Goal: Transaction & Acquisition: Purchase product/service

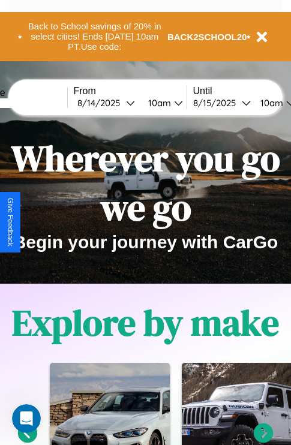
click at [40, 102] on input "text" at bounding box center [22, 103] width 90 height 10
type input "******"
click at [120, 102] on div "[DATE]" at bounding box center [101, 102] width 49 height 11
select select "*"
select select "****"
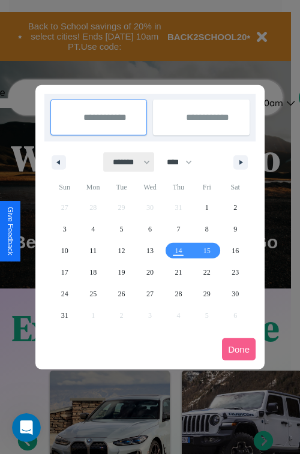
click at [126, 162] on select "******* ******** ***** ***** *** **** **** ****** ********* ******* ******** **…" at bounding box center [129, 162] width 51 height 20
select select "**"
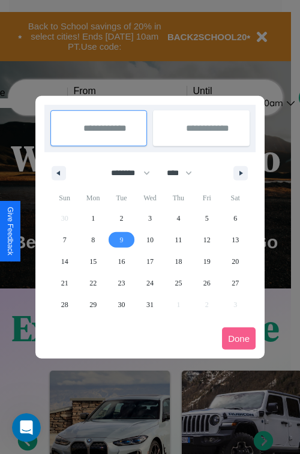
click at [121, 239] on span "9" at bounding box center [122, 240] width 4 height 22
type input "**********"
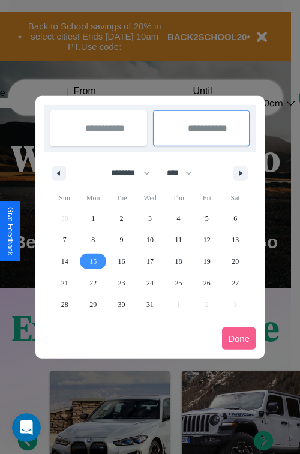
click at [93, 261] on span "15" at bounding box center [92, 262] width 7 height 22
type input "**********"
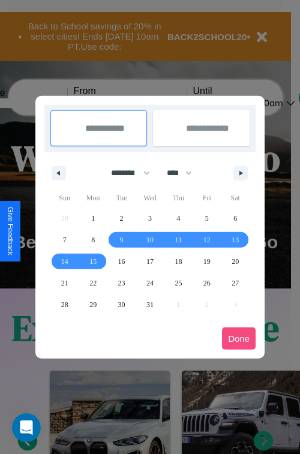
click at [239, 338] on button "Done" at bounding box center [239, 338] width 34 height 22
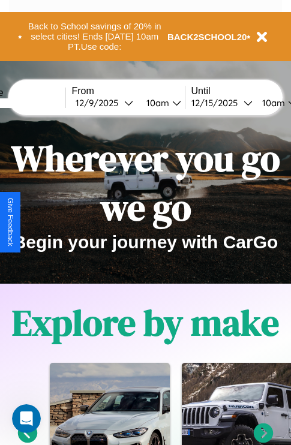
scroll to position [0, 46]
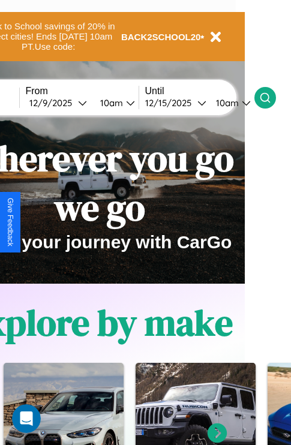
click at [271, 97] on icon at bounding box center [265, 98] width 12 height 12
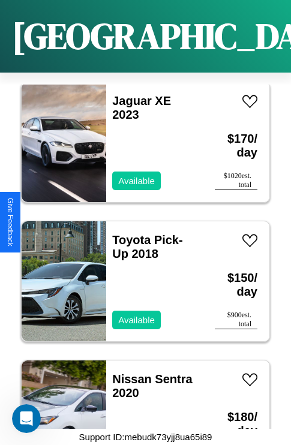
scroll to position [2131, 0]
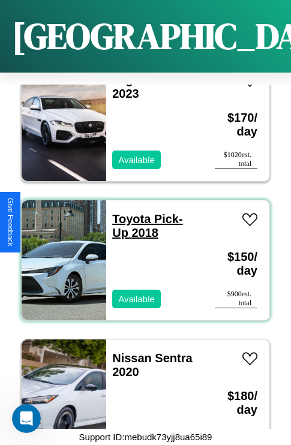
click at [128, 212] on link "Toyota Pick-Up 2018" at bounding box center [147, 225] width 70 height 27
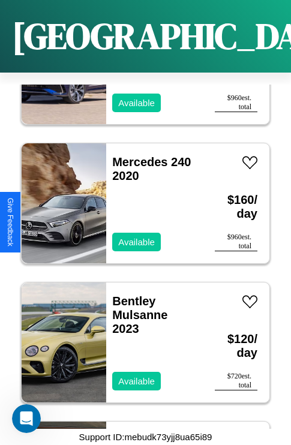
scroll to position [6719, 0]
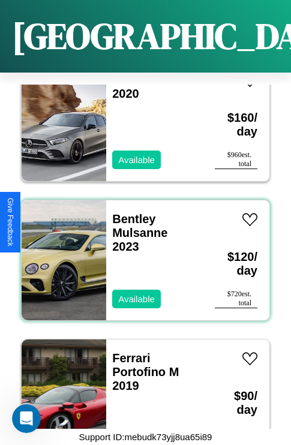
click at [141, 253] on div "Bentley Mulsanne 2023 Available" at bounding box center [154, 260] width 96 height 120
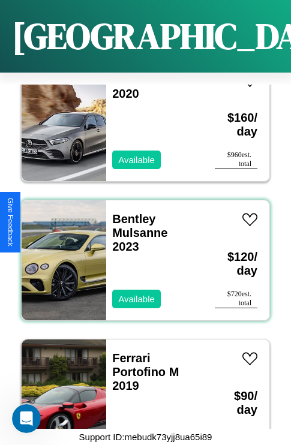
click at [141, 253] on div "Bentley Mulsanne 2023 Available" at bounding box center [154, 260] width 96 height 120
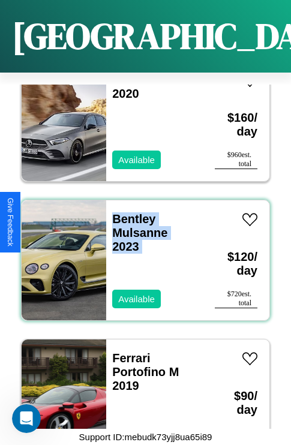
click at [141, 253] on div "Bentley Mulsanne 2023 Available" at bounding box center [154, 260] width 96 height 120
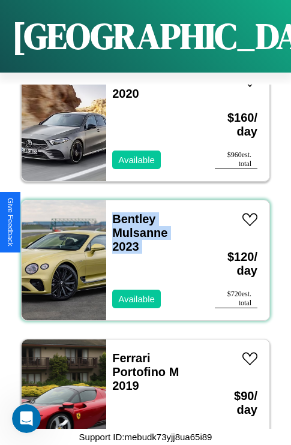
click at [141, 253] on div "Bentley Mulsanne 2023 Available" at bounding box center [154, 260] width 96 height 120
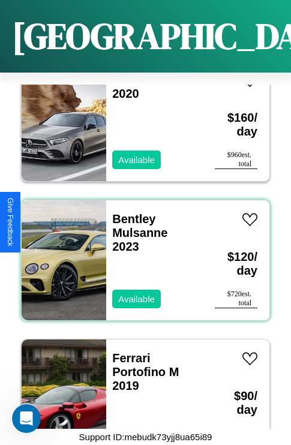
click at [141, 253] on div "Bentley Mulsanne 2023 Available" at bounding box center [154, 260] width 96 height 120
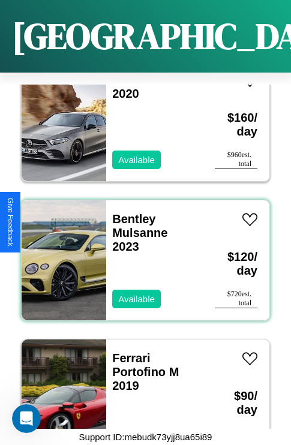
click at [141, 253] on div "Bentley Mulsanne 2023 Available" at bounding box center [154, 260] width 96 height 120
click at [130, 212] on link "Bentley Mulsanne 2023" at bounding box center [139, 232] width 55 height 41
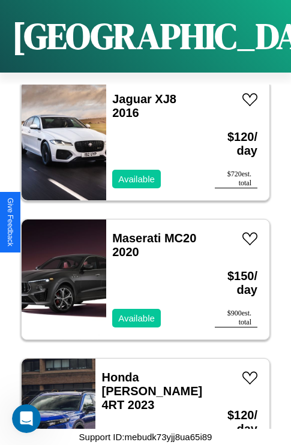
scroll to position [8666, 0]
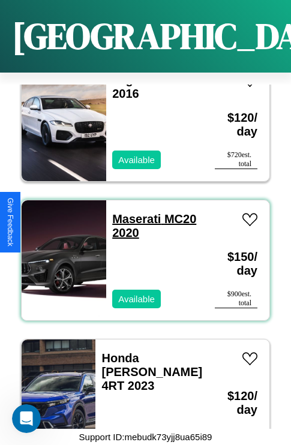
click at [132, 212] on link "Maserati MC20 2020" at bounding box center [154, 225] width 84 height 27
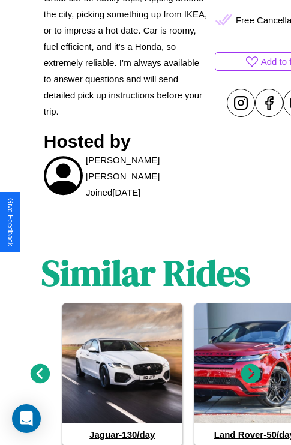
scroll to position [530, 0]
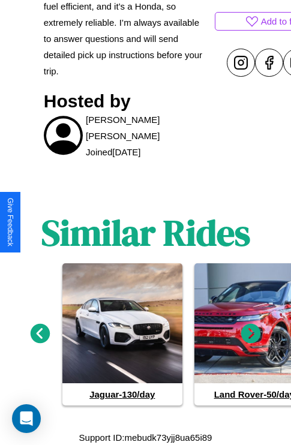
click at [40, 333] on icon at bounding box center [41, 334] width 20 height 20
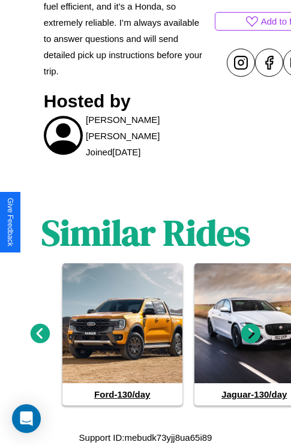
click at [251, 333] on icon at bounding box center [251, 334] width 20 height 20
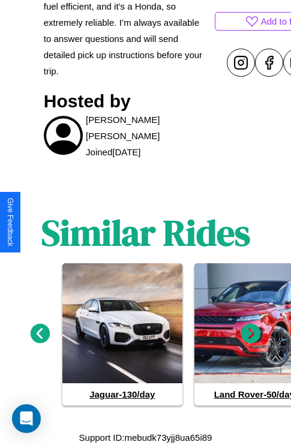
click at [40, 333] on icon at bounding box center [41, 334] width 20 height 20
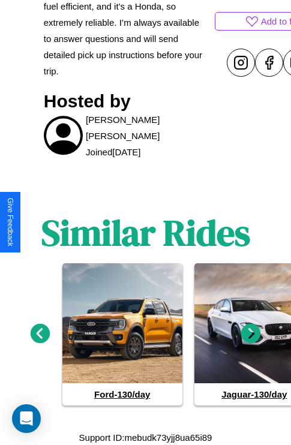
click at [251, 333] on icon at bounding box center [251, 334] width 20 height 20
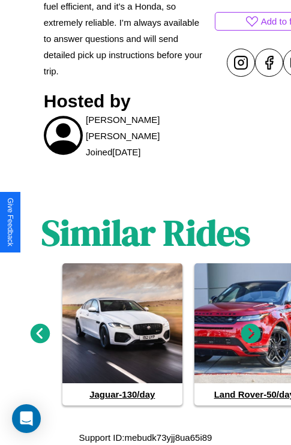
click at [40, 333] on icon at bounding box center [41, 334] width 20 height 20
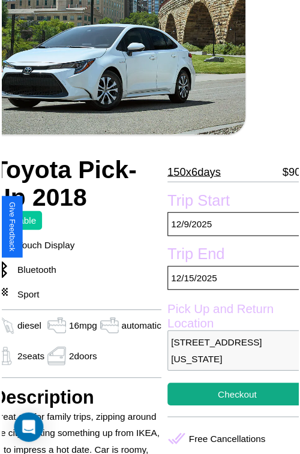
scroll to position [78, 53]
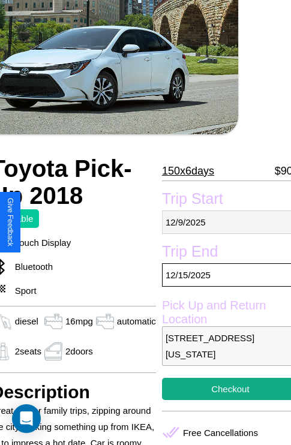
click at [222, 222] on p "12 / 9 / 2025" at bounding box center [230, 221] width 137 height 23
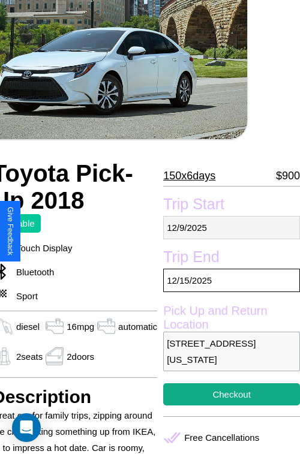
select select "*"
select select "****"
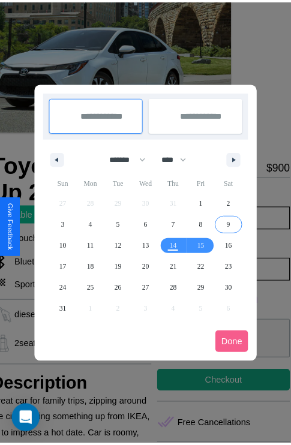
scroll to position [0, 53]
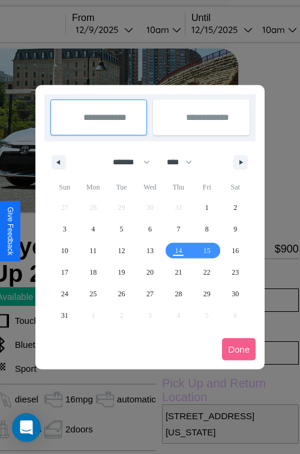
click at [120, 29] on div at bounding box center [150, 227] width 300 height 454
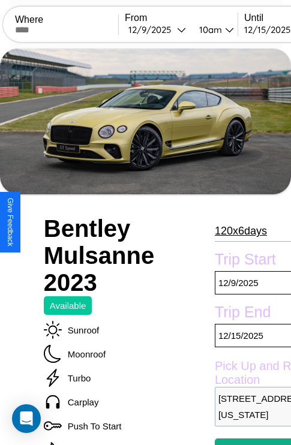
scroll to position [8, 0]
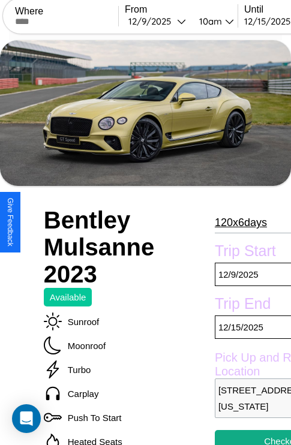
click at [235, 222] on p "120 x 6 days" at bounding box center [241, 222] width 52 height 19
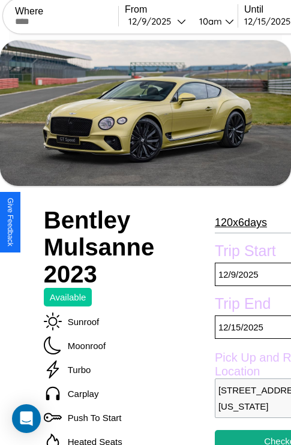
click at [235, 222] on p "120 x 6 days" at bounding box center [241, 222] width 52 height 19
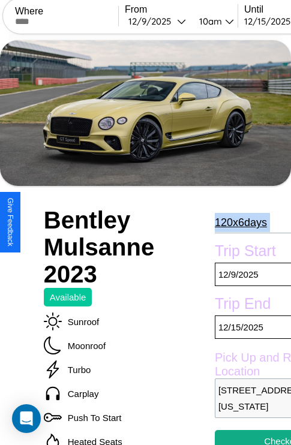
click at [235, 222] on p "120 x 6 days" at bounding box center [241, 222] width 52 height 19
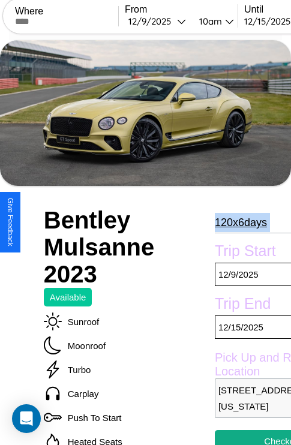
click at [235, 222] on p "120 x 6 days" at bounding box center [241, 222] width 52 height 19
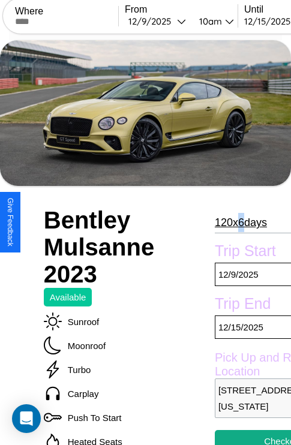
click at [235, 222] on p "120 x 6 days" at bounding box center [241, 222] width 52 height 19
